Goal: Transaction & Acquisition: Download file/media

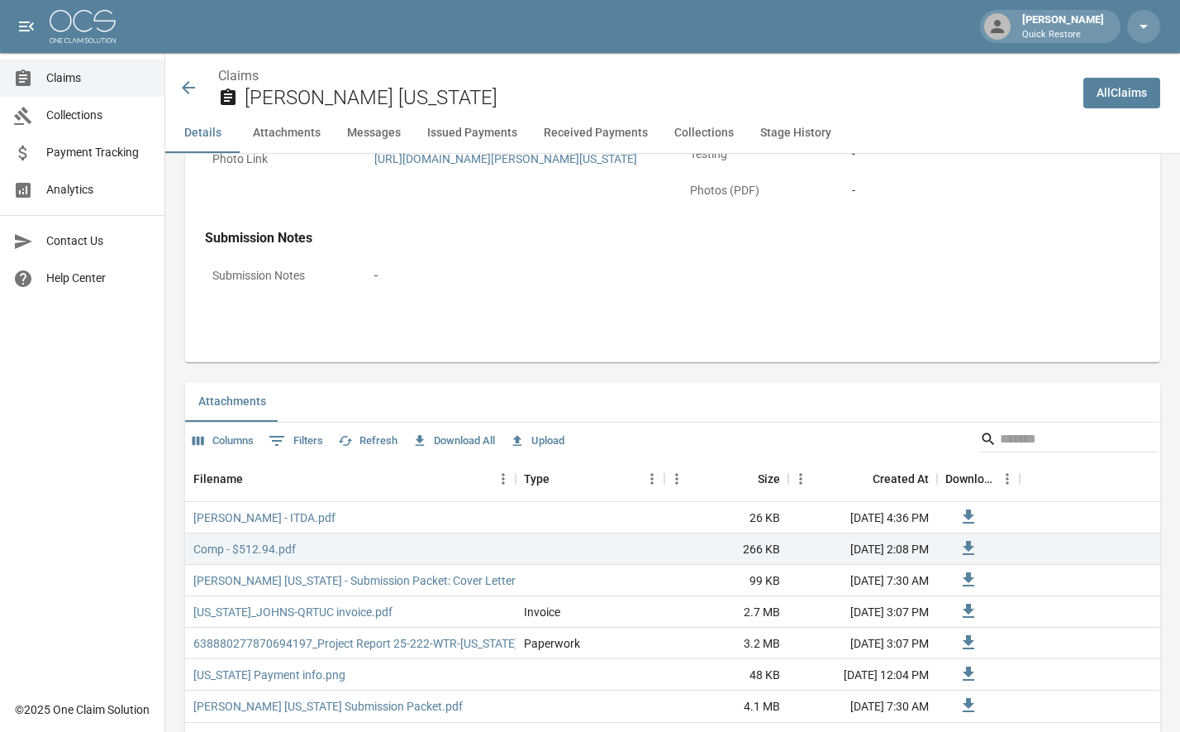
scroll to position [827, 0]
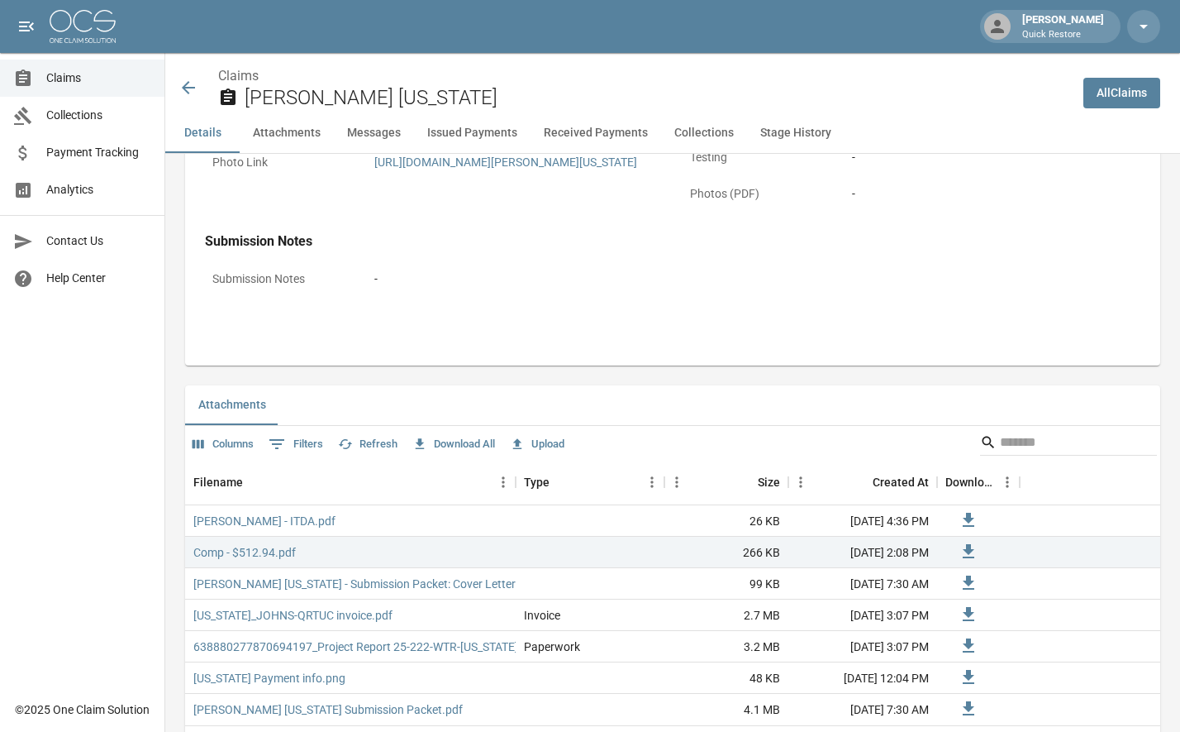
click at [188, 90] on icon at bounding box center [189, 88] width 20 height 20
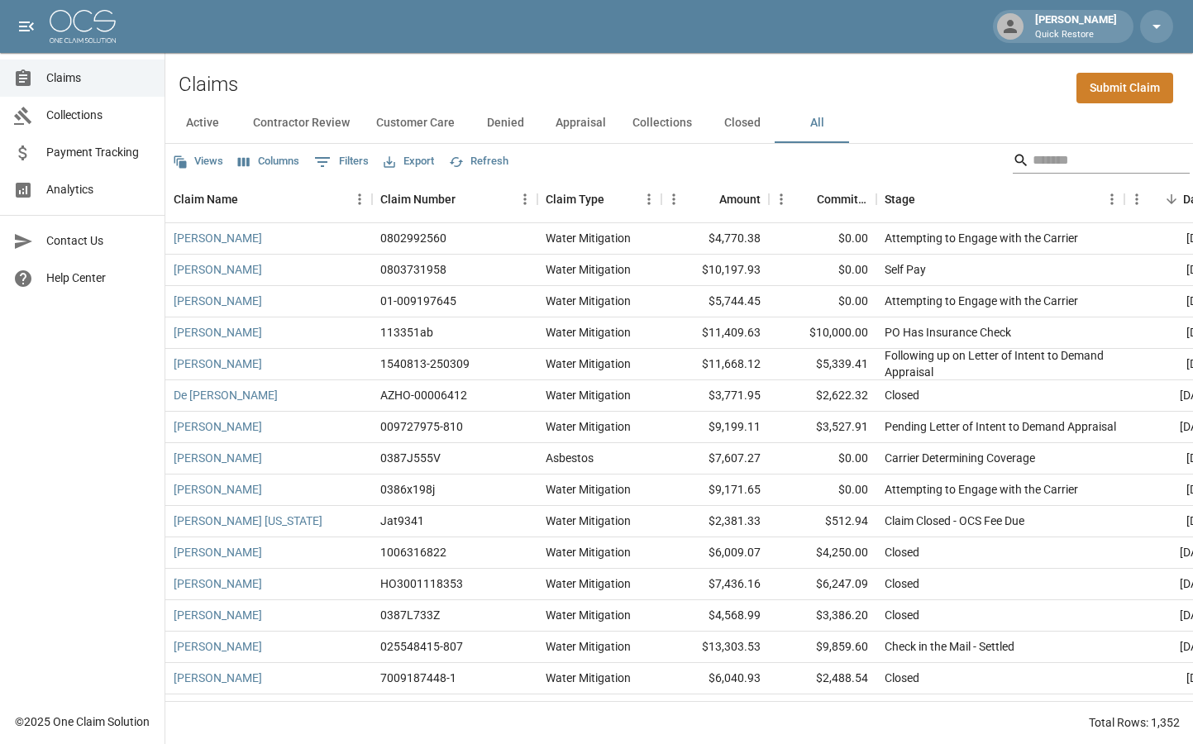
drag, startPoint x: 1034, startPoint y: 170, endPoint x: 1028, endPoint y: 163, distance: 9.4
click at [1033, 169] on input "Search" at bounding box center [1098, 160] width 132 height 26
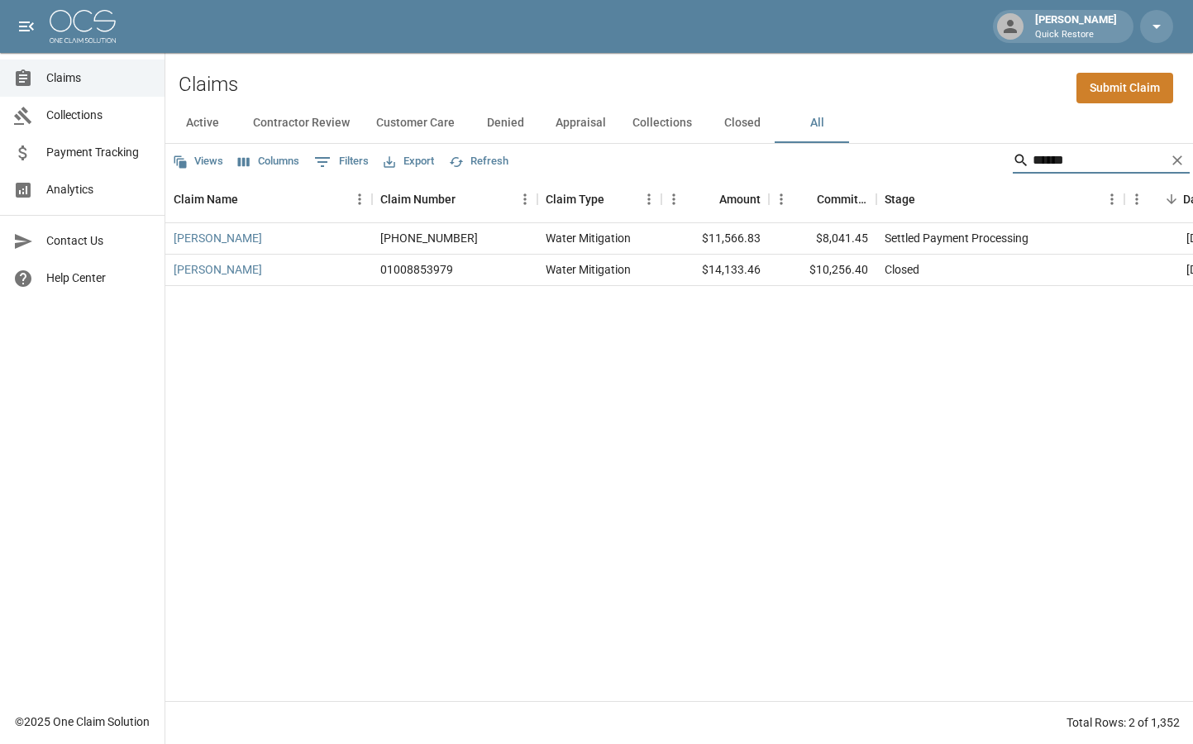
drag, startPoint x: 1075, startPoint y: 159, endPoint x: 938, endPoint y: 145, distance: 137.9
click at [937, 146] on div "Views Columns 0 Filters Export Refresh ******" at bounding box center [678, 160] width 1027 height 33
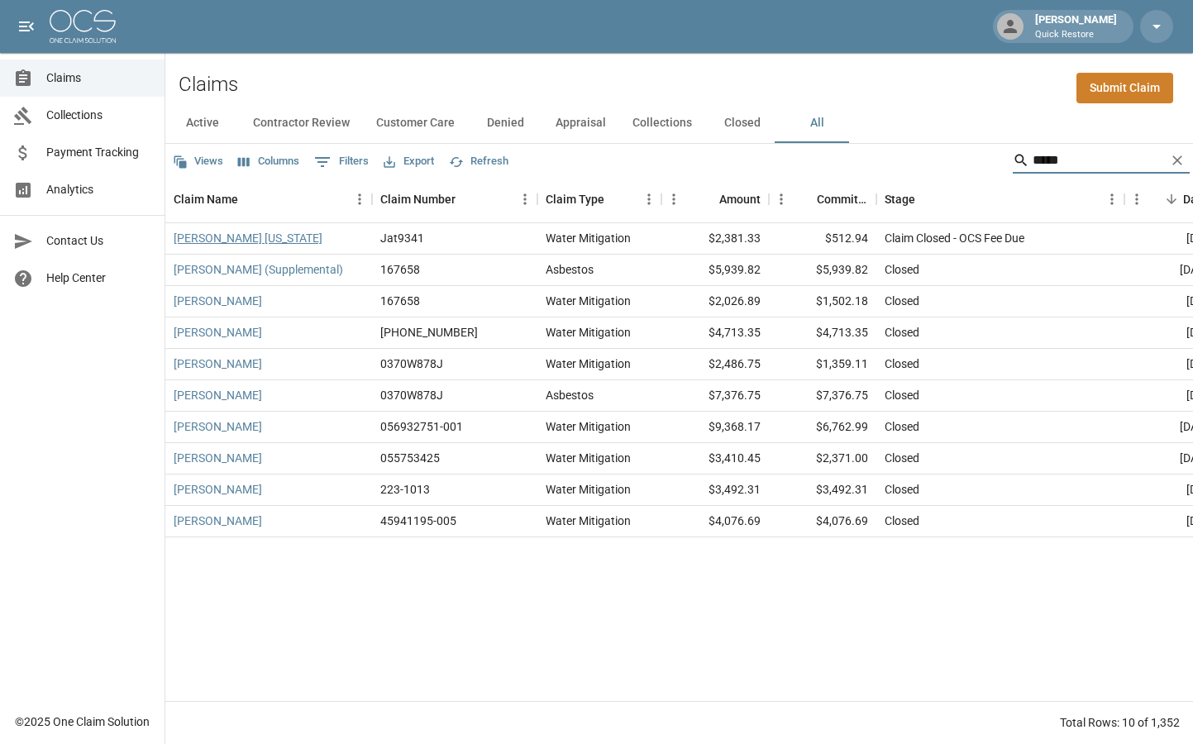
type input "*****"
click at [219, 239] on link "[PERSON_NAME] [US_STATE]" at bounding box center [248, 238] width 149 height 17
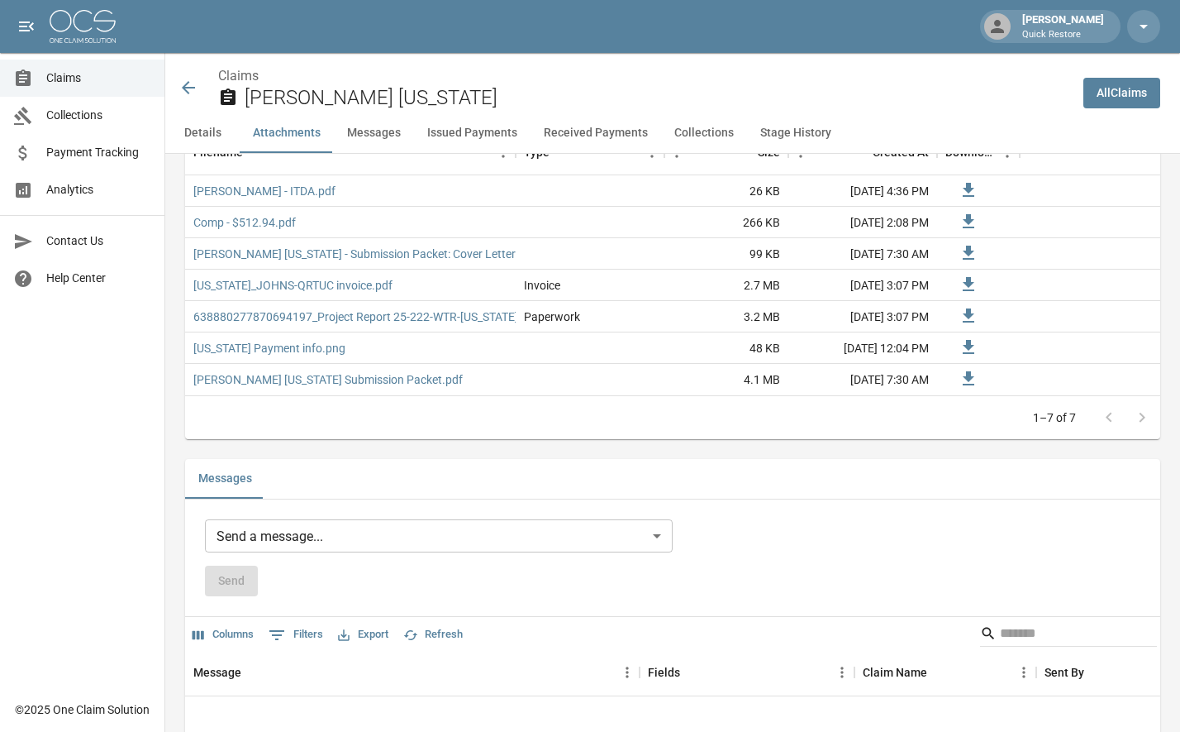
scroll to position [1157, 0]
click at [225, 198] on link "[PERSON_NAME] - ITDA.pdf" at bounding box center [264, 190] width 142 height 17
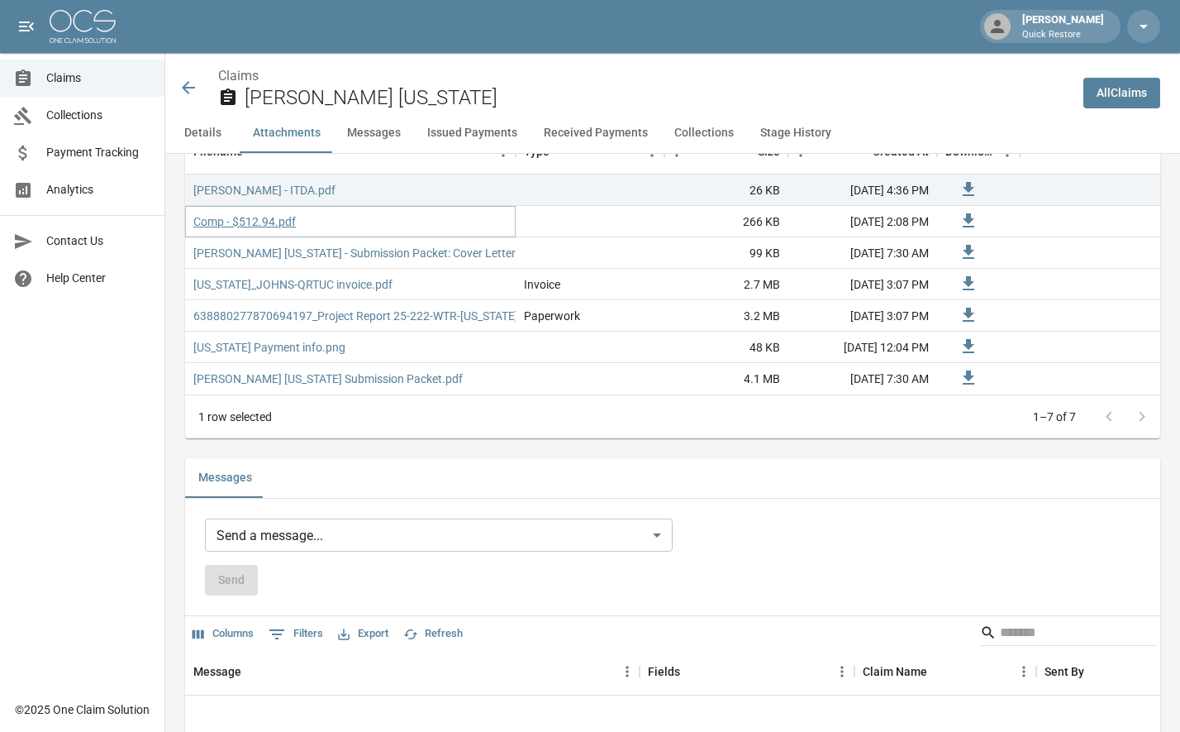
click at [236, 230] on link "Comp - $512.94.pdf" at bounding box center [244, 221] width 103 height 17
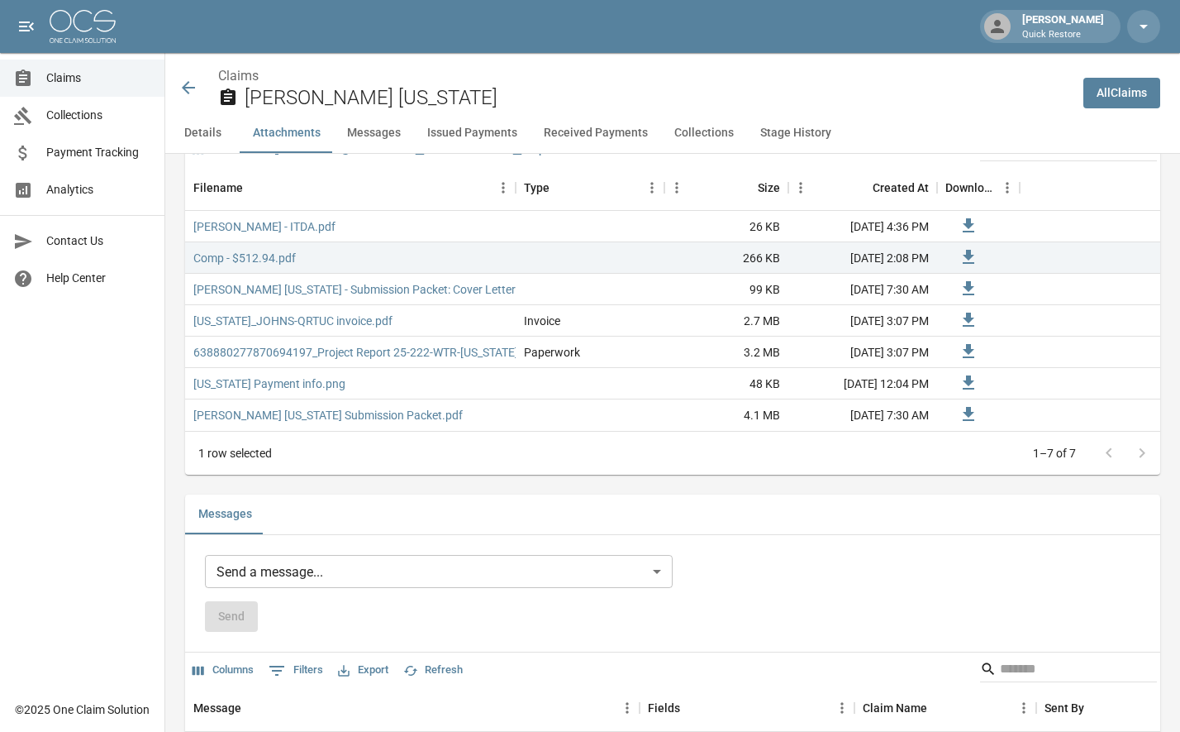
scroll to position [1075, 0]
